Goal: Task Accomplishment & Management: Complete application form

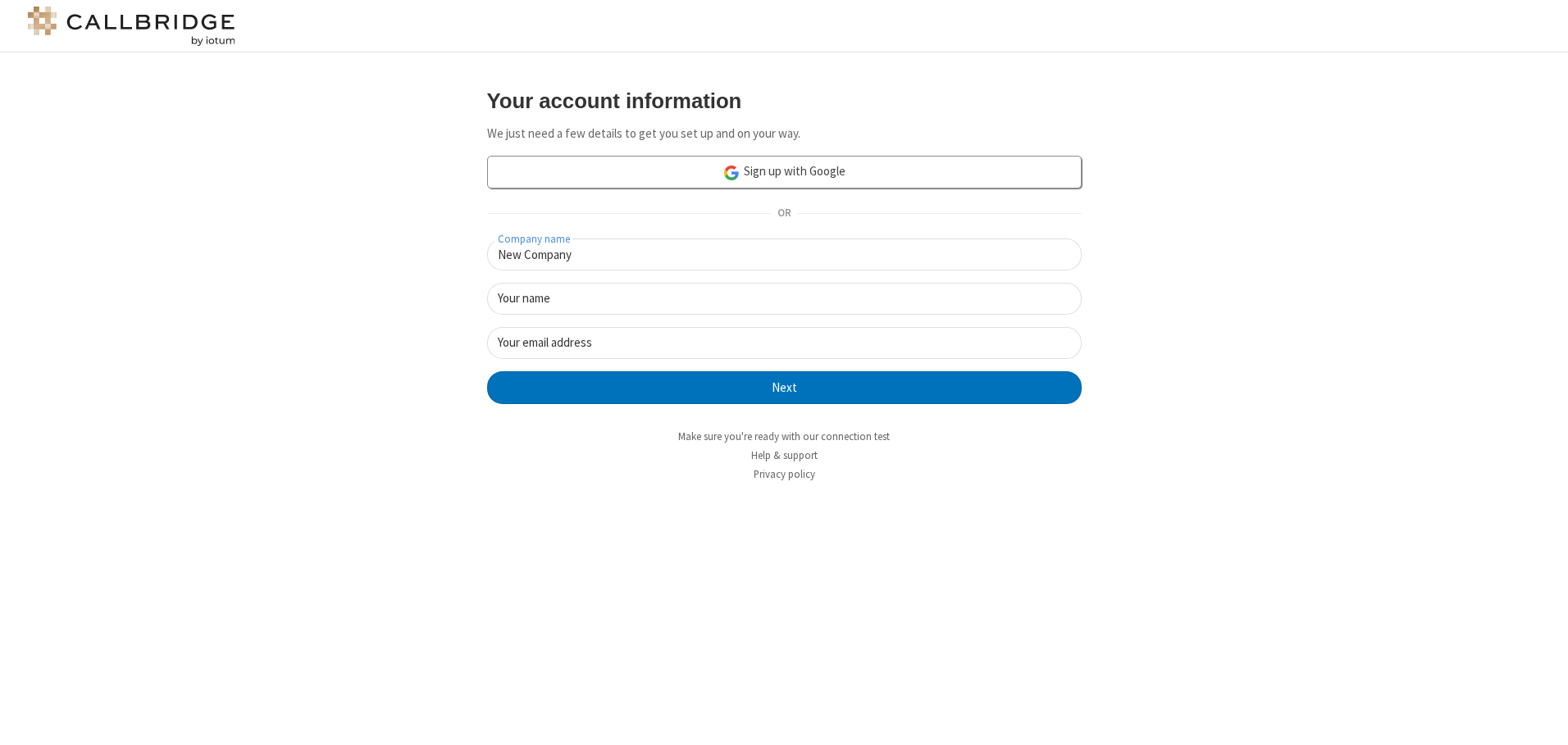
type input "New Company"
type input "New User"
type input "newUser@newUser.freesmackdown.b"
click button "Next" at bounding box center [784, 387] width 595 height 33
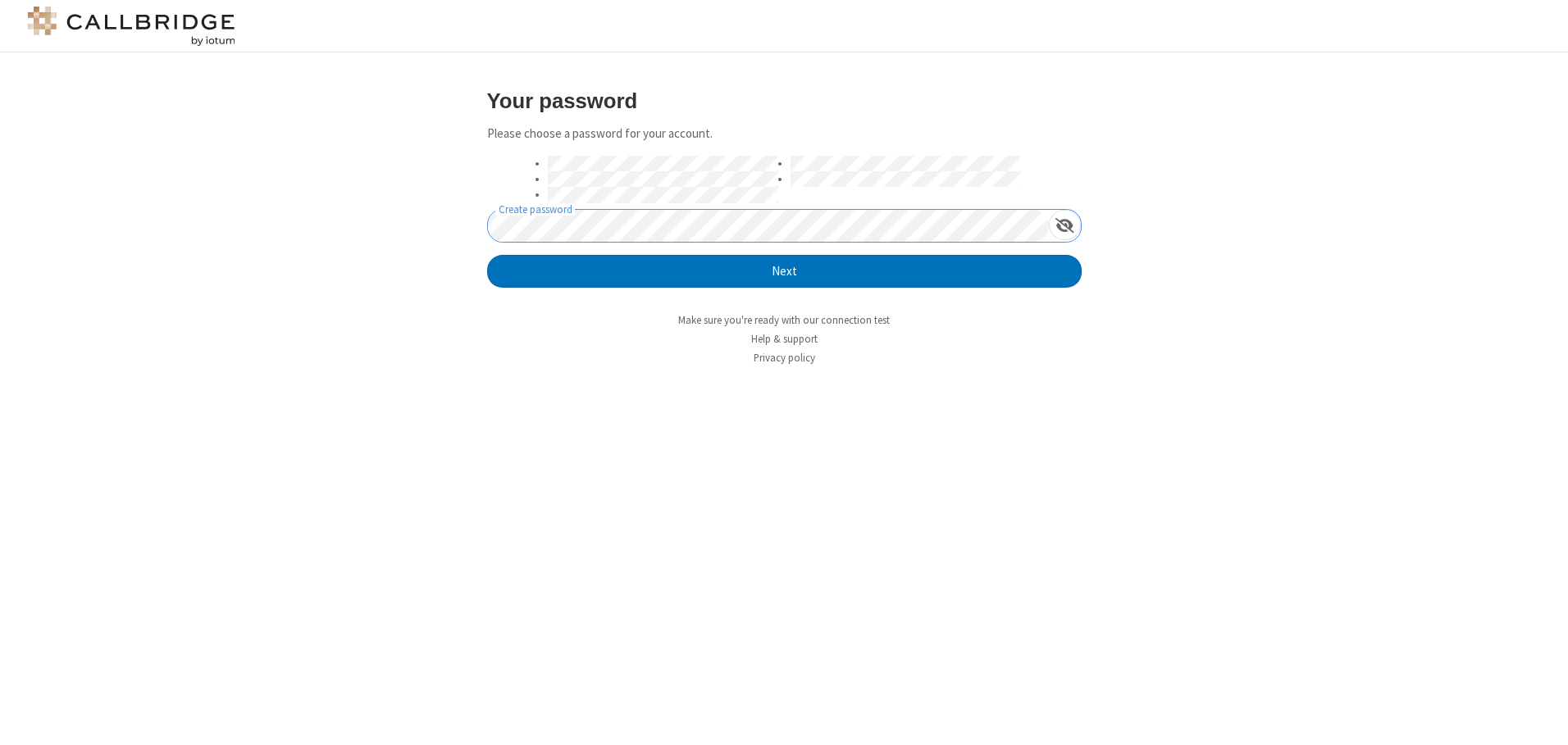
click button "Next" at bounding box center [784, 271] width 595 height 33
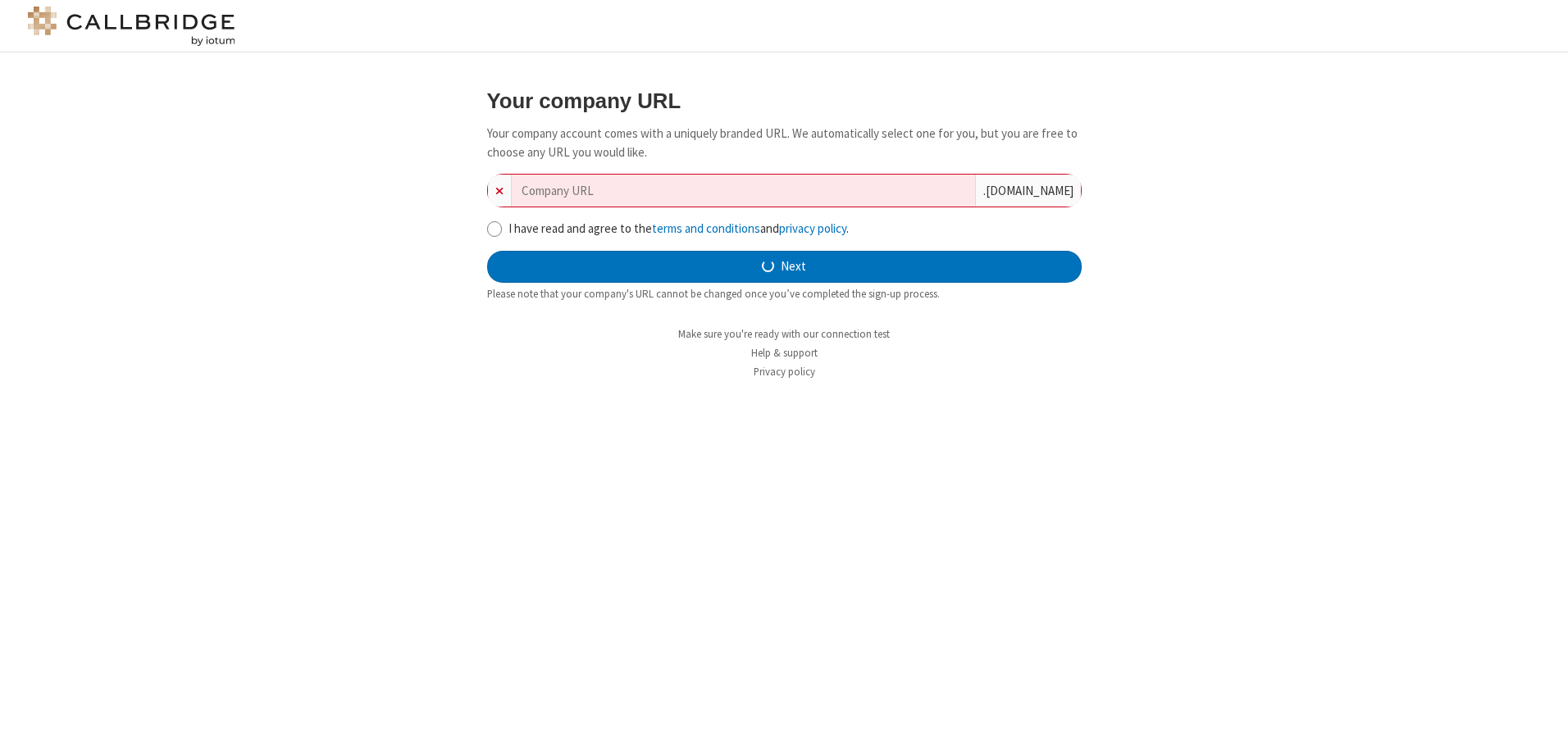
type input "new-company-upward-trending-84903"
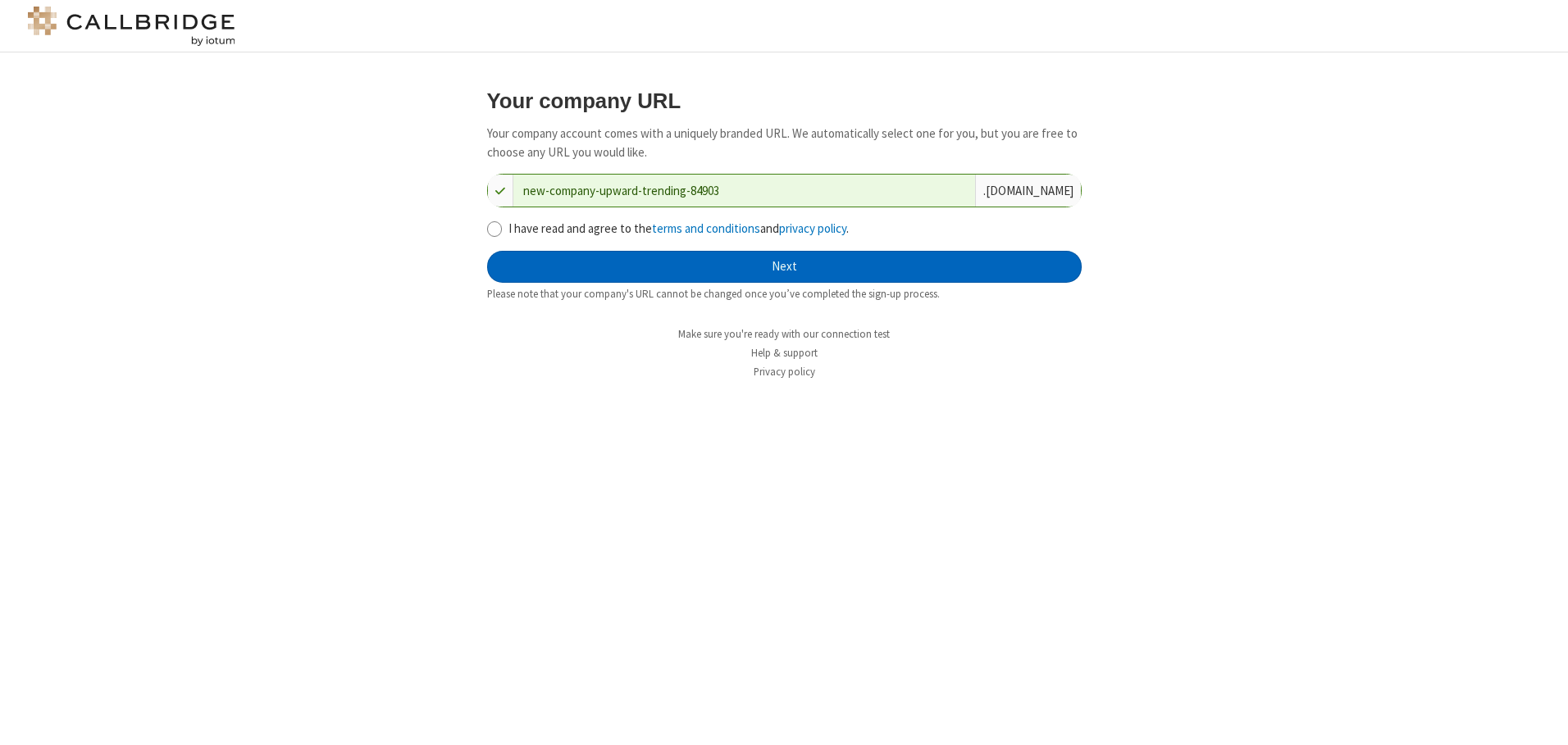
click at [784, 267] on button "Next" at bounding box center [784, 267] width 595 height 33
